Goal: Check status: Check status

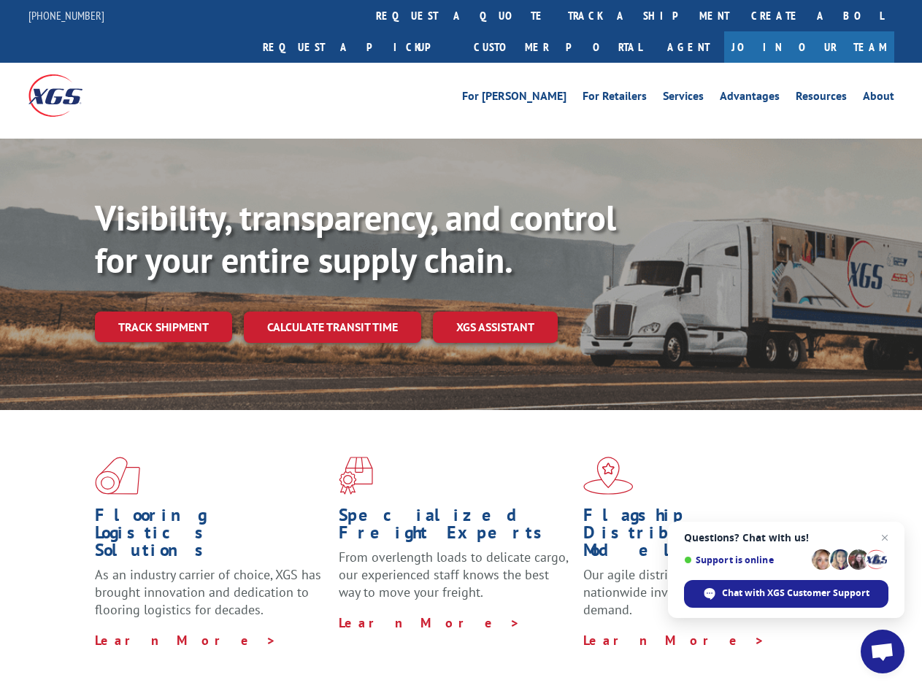
click at [461, 344] on div "Visibility, transparency, and control for your entire supply chain. Track shipm…" at bounding box center [508, 299] width 827 height 204
click at [557, 15] on link "track a shipment" at bounding box center [648, 15] width 183 height 31
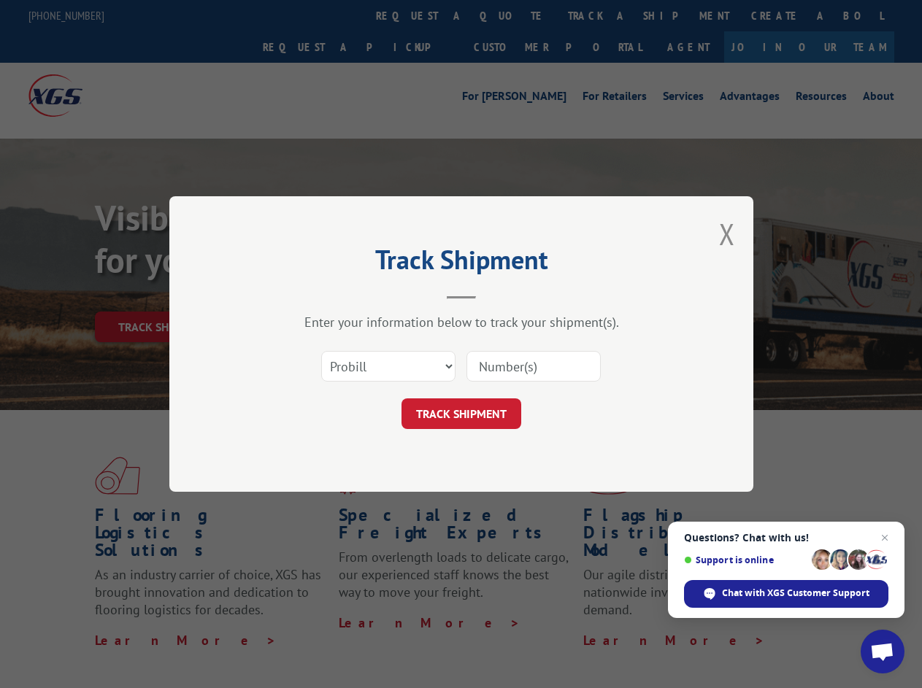
click at [510, 15] on div "Track Shipment Enter your information below to track your shipment(s). Select c…" at bounding box center [461, 344] width 922 height 688
click at [601, 15] on div "Track Shipment Enter your information below to track your shipment(s). Select c…" at bounding box center [461, 344] width 922 height 688
click at [163, 295] on div "Track Shipment Enter your information below to track your shipment(s). Select c…" at bounding box center [461, 344] width 922 height 688
click at [331, 295] on header "Track Shipment" at bounding box center [461, 275] width 438 height 50
click at [496, 295] on header "Track Shipment" at bounding box center [461, 275] width 438 height 50
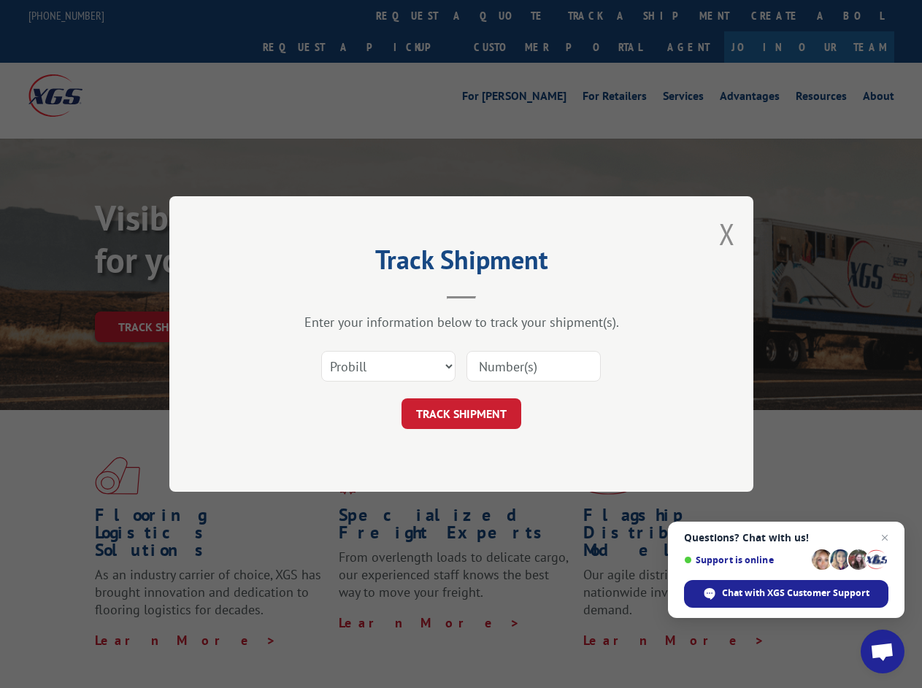
click at [883, 652] on span "Open chat" at bounding box center [882, 653] width 24 height 20
